Goal: Transaction & Acquisition: Purchase product/service

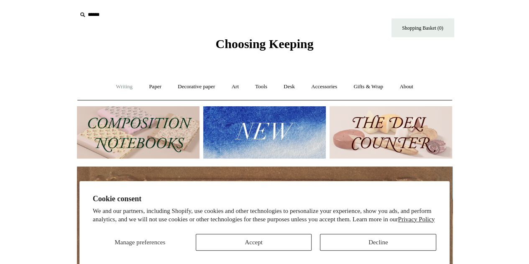
click at [123, 87] on link "Writing +" at bounding box center [124, 87] width 32 height 22
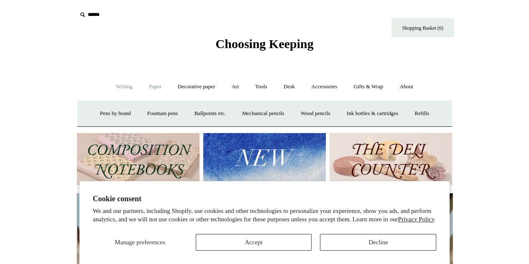
scroll to position [0, 376]
click at [141, 89] on link "Paper +" at bounding box center [155, 87] width 28 height 22
click at [141, 113] on link "Notebooks +" at bounding box center [147, 113] width 38 height 22
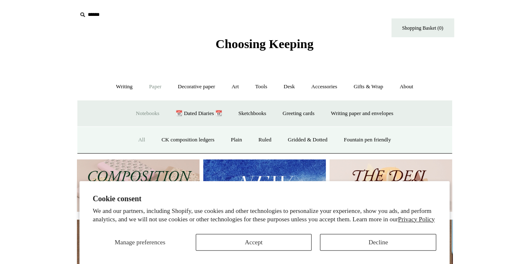
scroll to position [0, 0]
click at [230, 139] on link "Plain" at bounding box center [236, 140] width 26 height 22
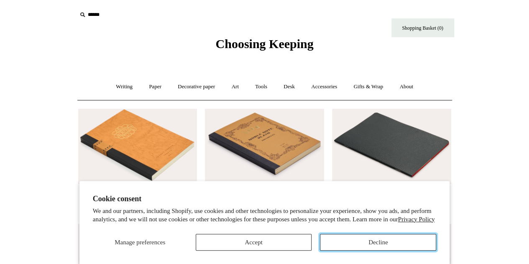
click at [355, 247] on button "Decline" at bounding box center [378, 242] width 116 height 17
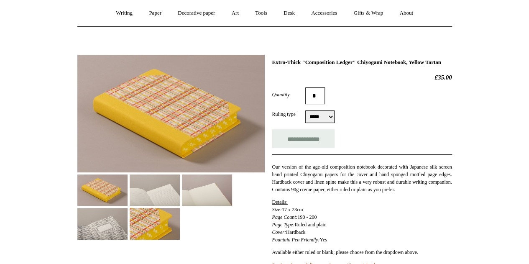
scroll to position [84, 0]
